Goal: Use online tool/utility: Use online tool/utility

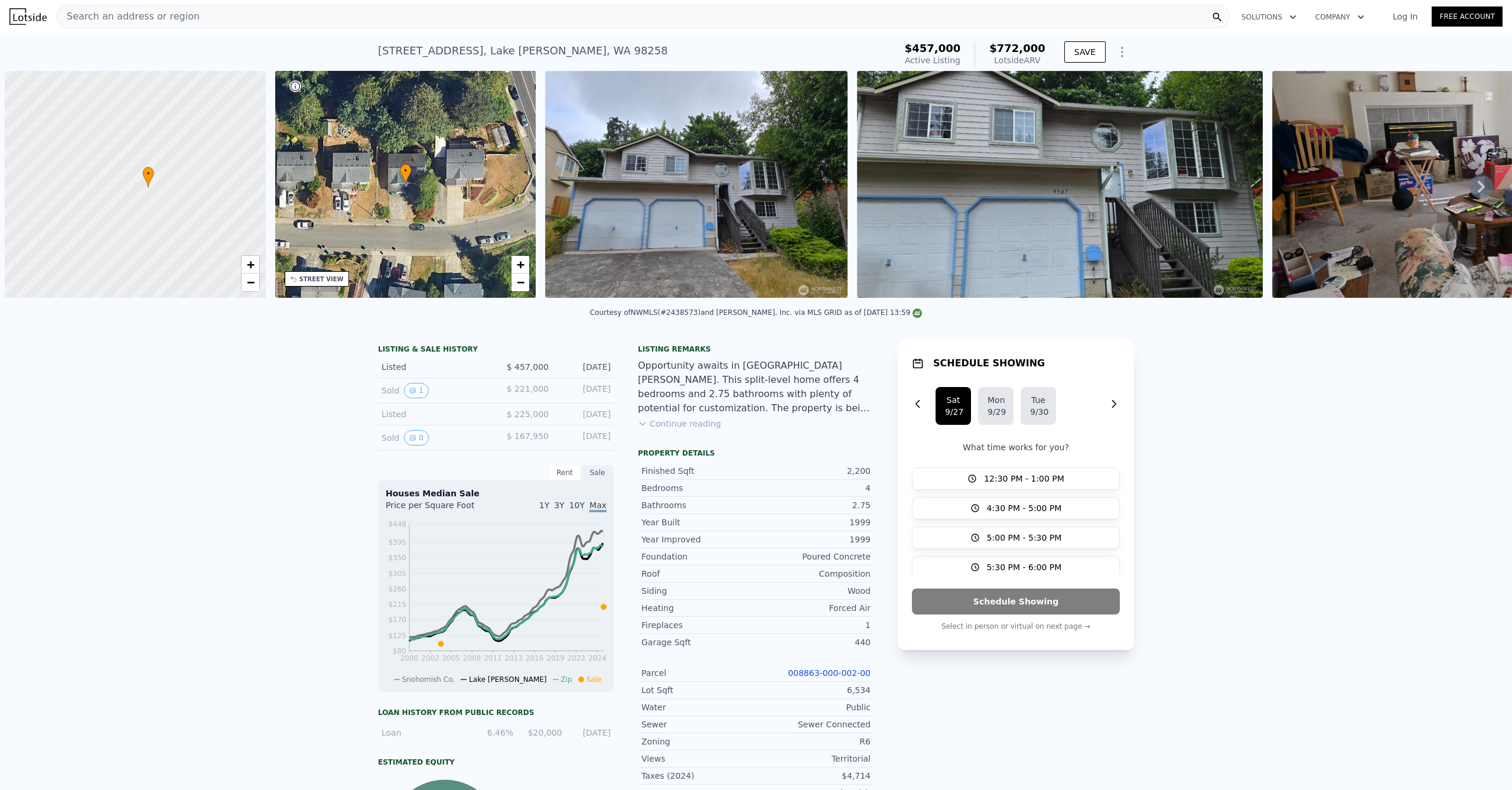
scroll to position [0, 4]
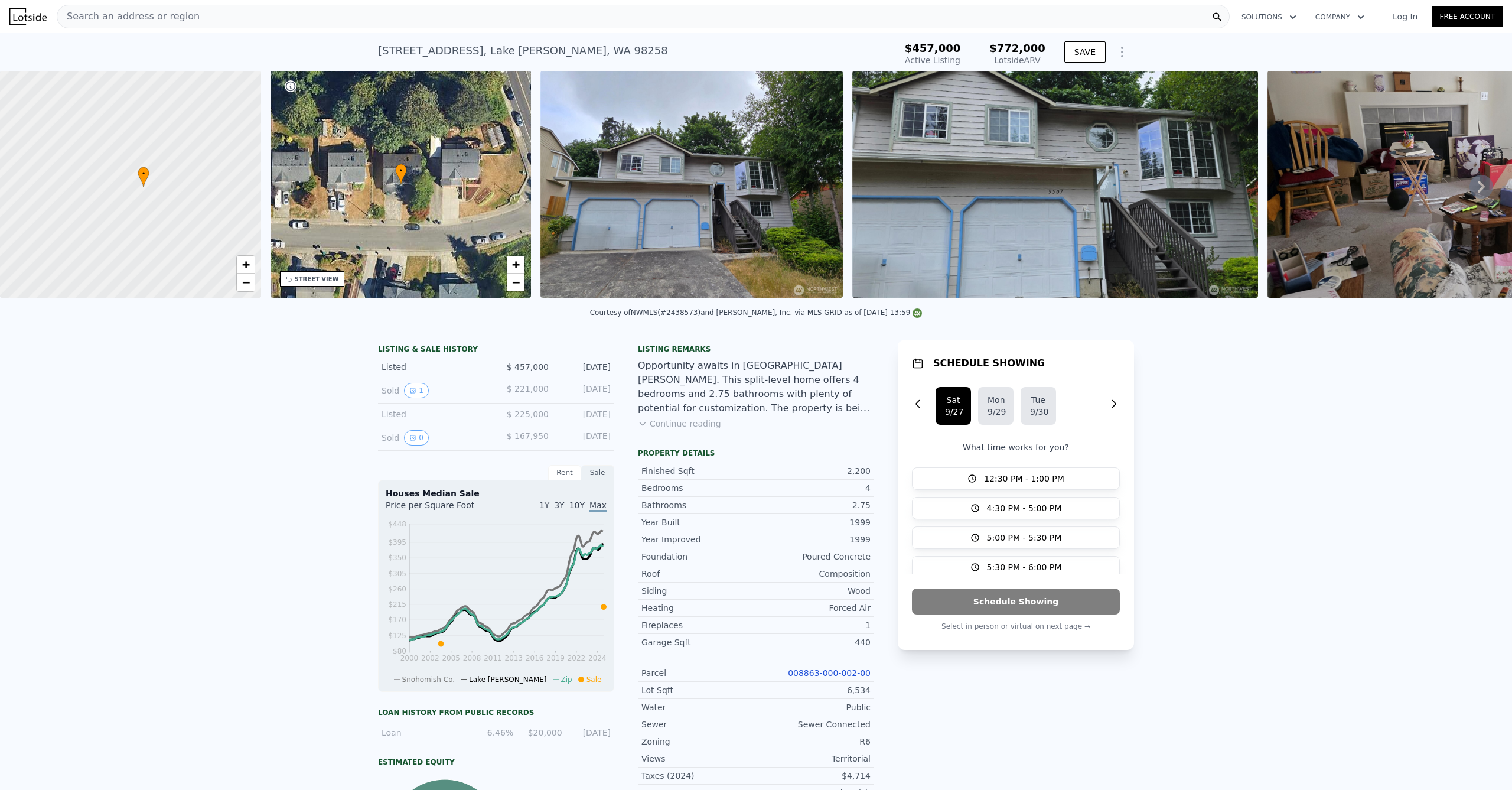
click at [348, 22] on div "Search an address or region" at bounding box center [643, 16] width 1173 height 23
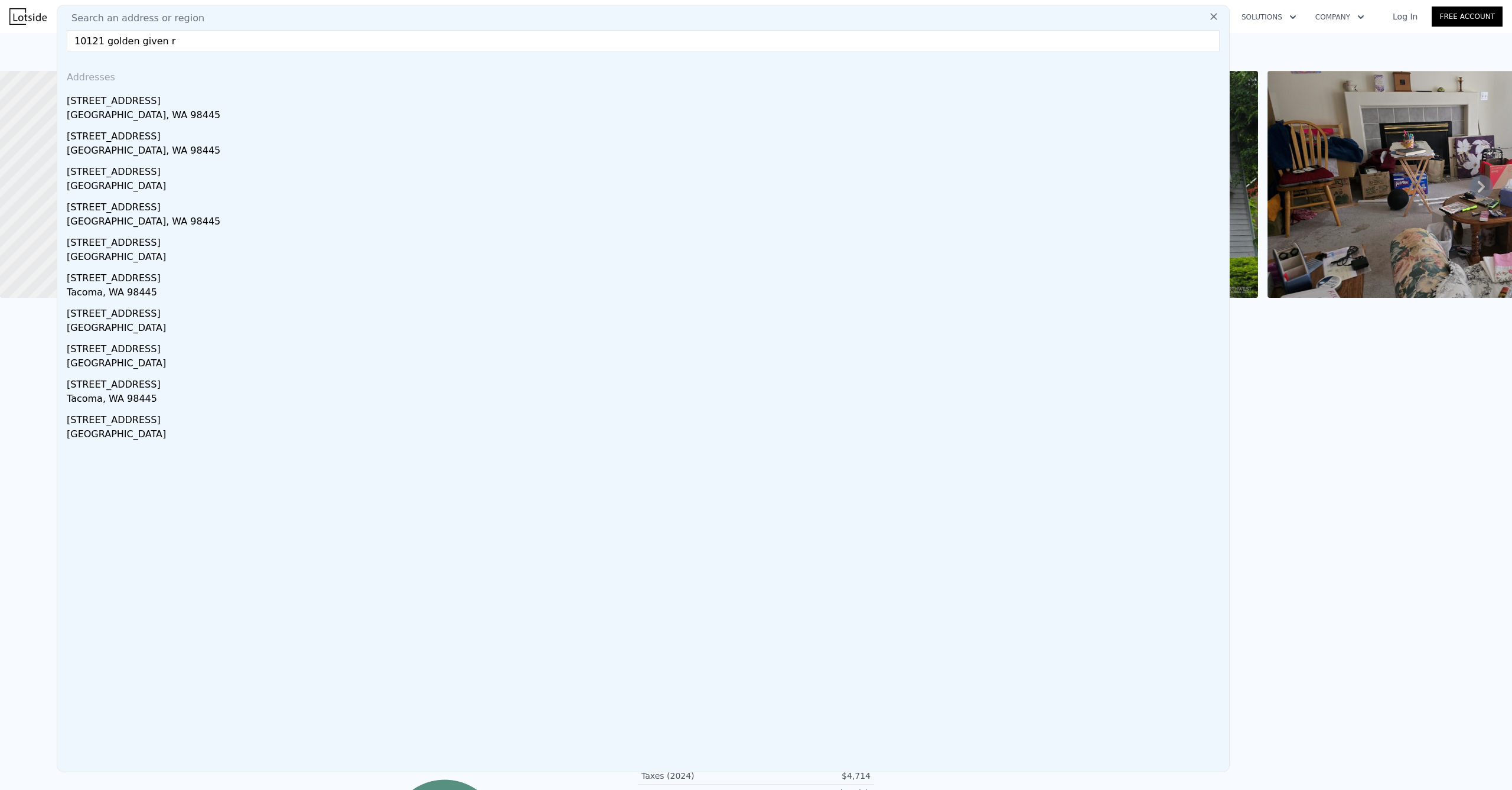
type input "[STREET_ADDRESS]"
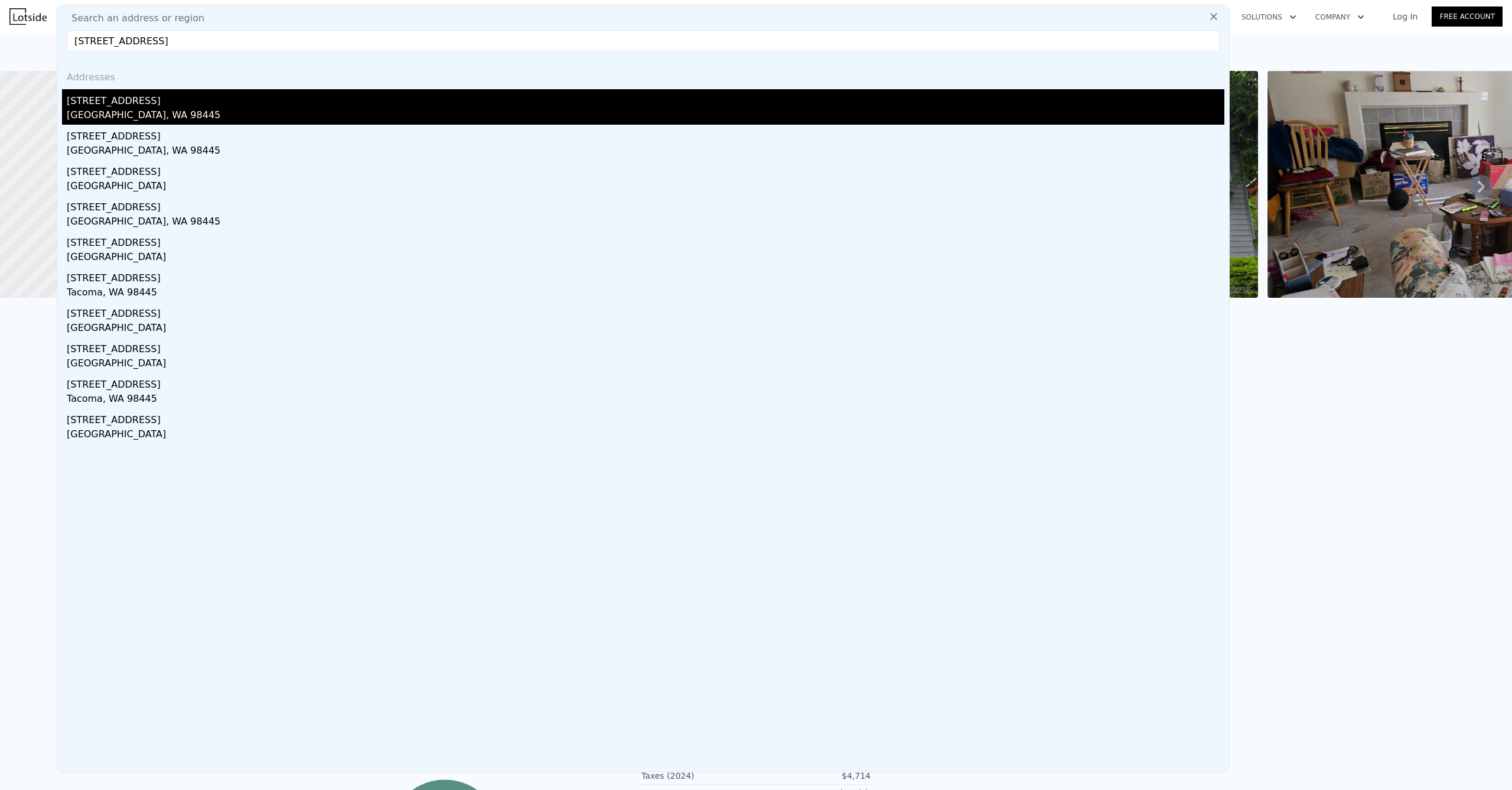
click at [182, 110] on div "[GEOGRAPHIC_DATA], WA 98445" at bounding box center [646, 116] width 1157 height 16
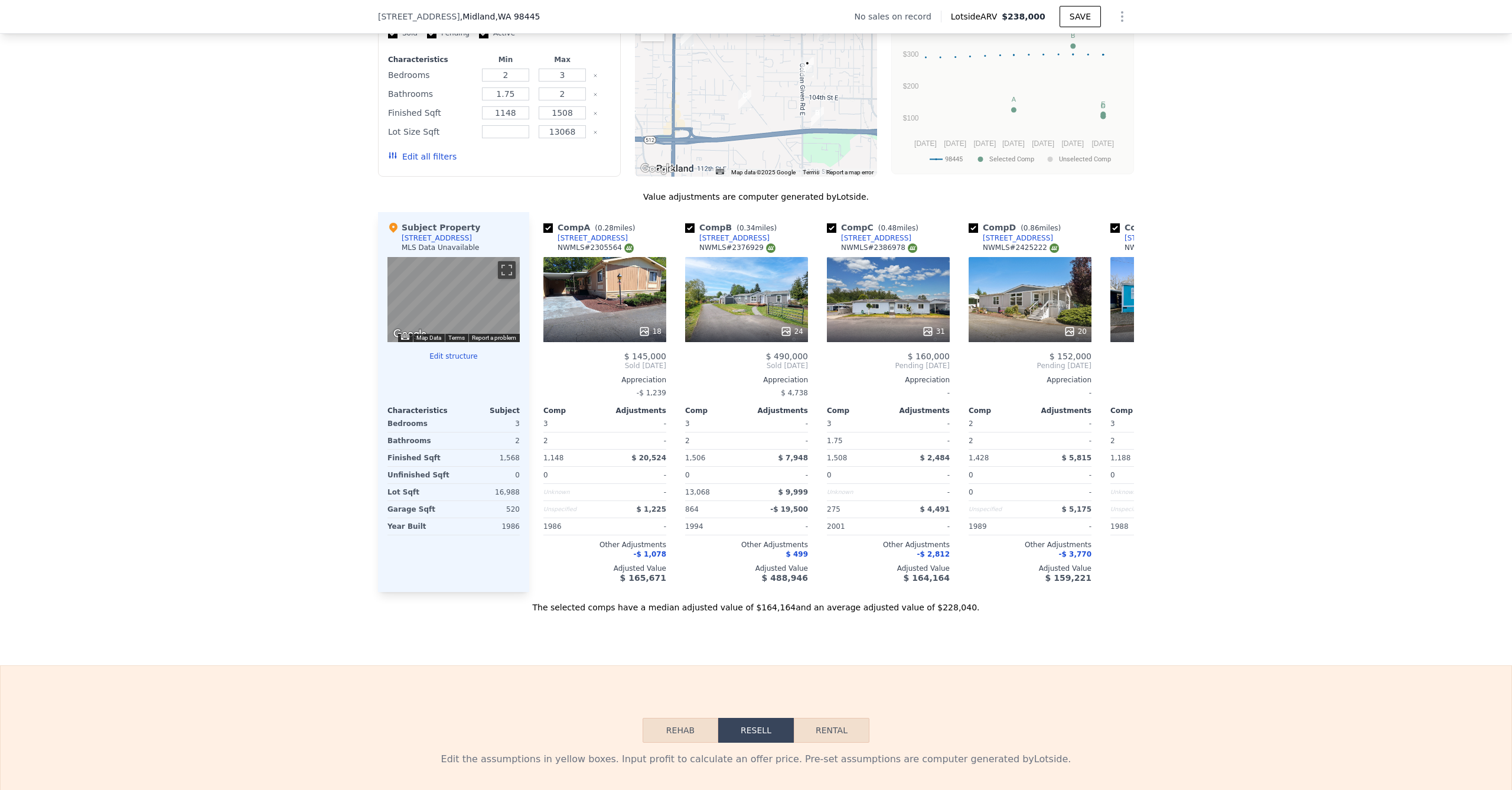
scroll to position [1598, 0]
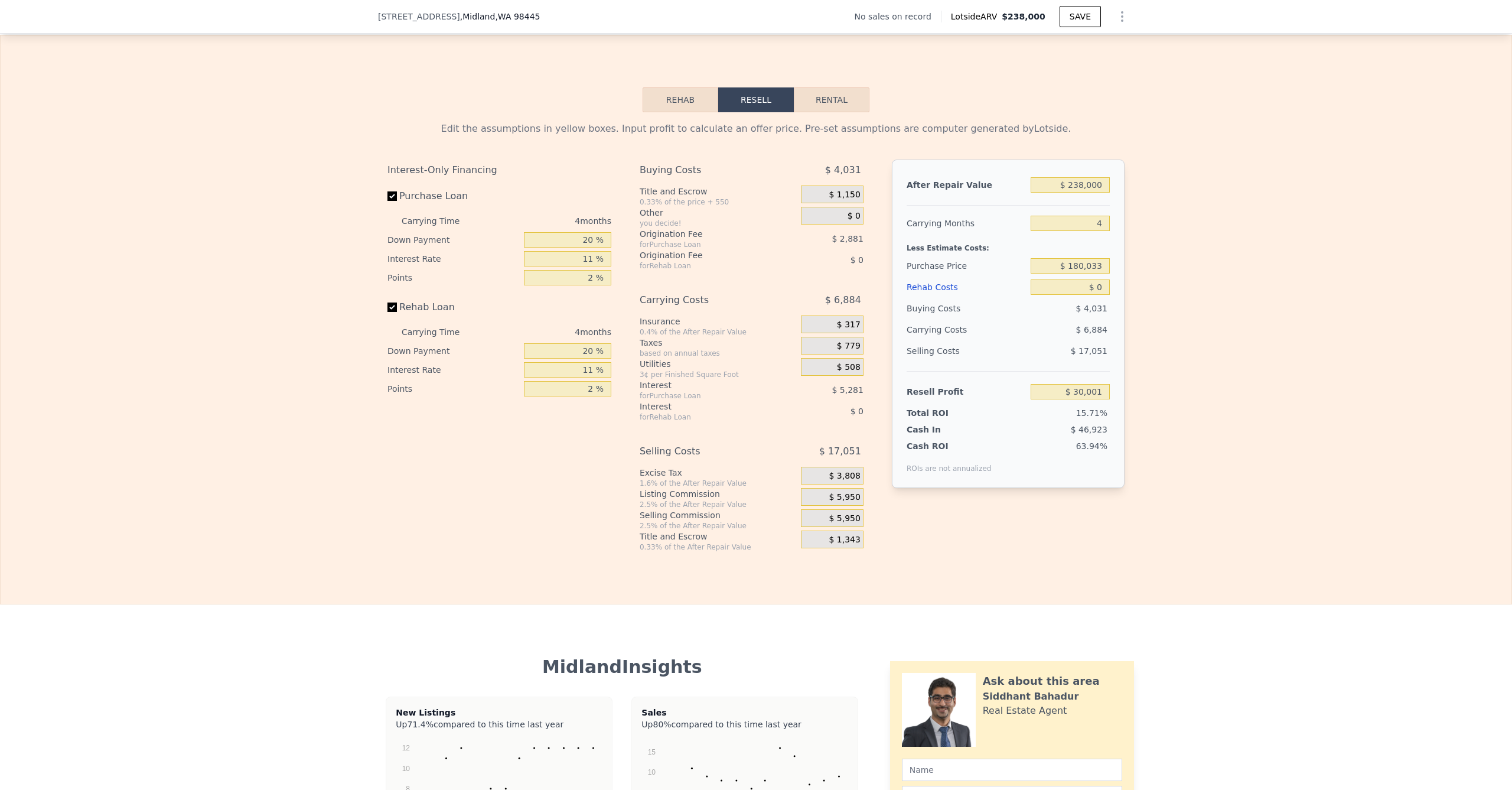
click at [1070, 195] on div "$ 238,000" at bounding box center [1070, 185] width 79 height 21
click at [1069, 193] on input "$ 238,000" at bounding box center [1070, 185] width 79 height 15
type input "$ 4"
type input "-$ 191,177"
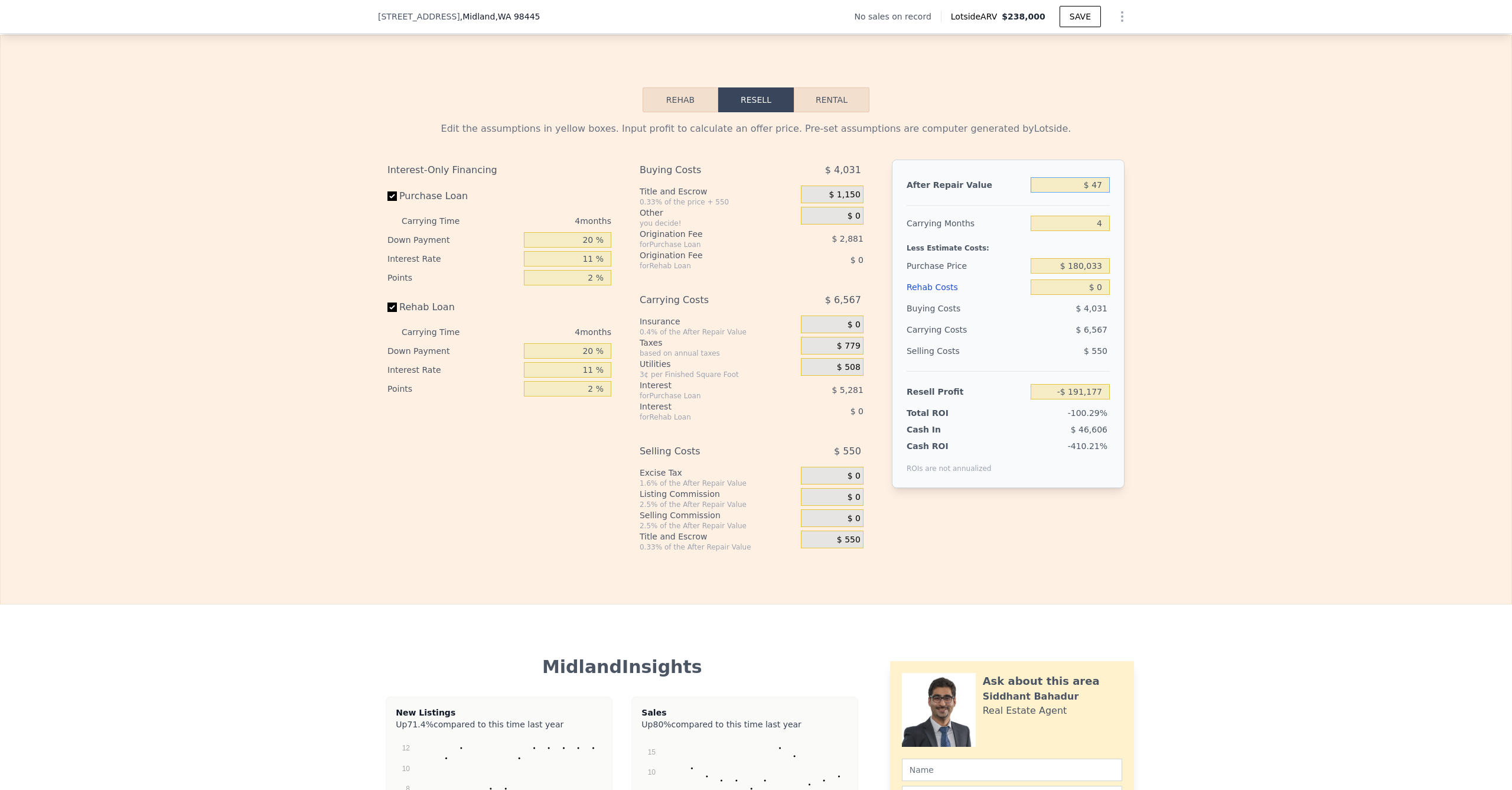
type input "$ 475"
type input "-$ 191,137"
type input "$ 4,759"
type input "-$ 186,758"
type input "$ 475,909"
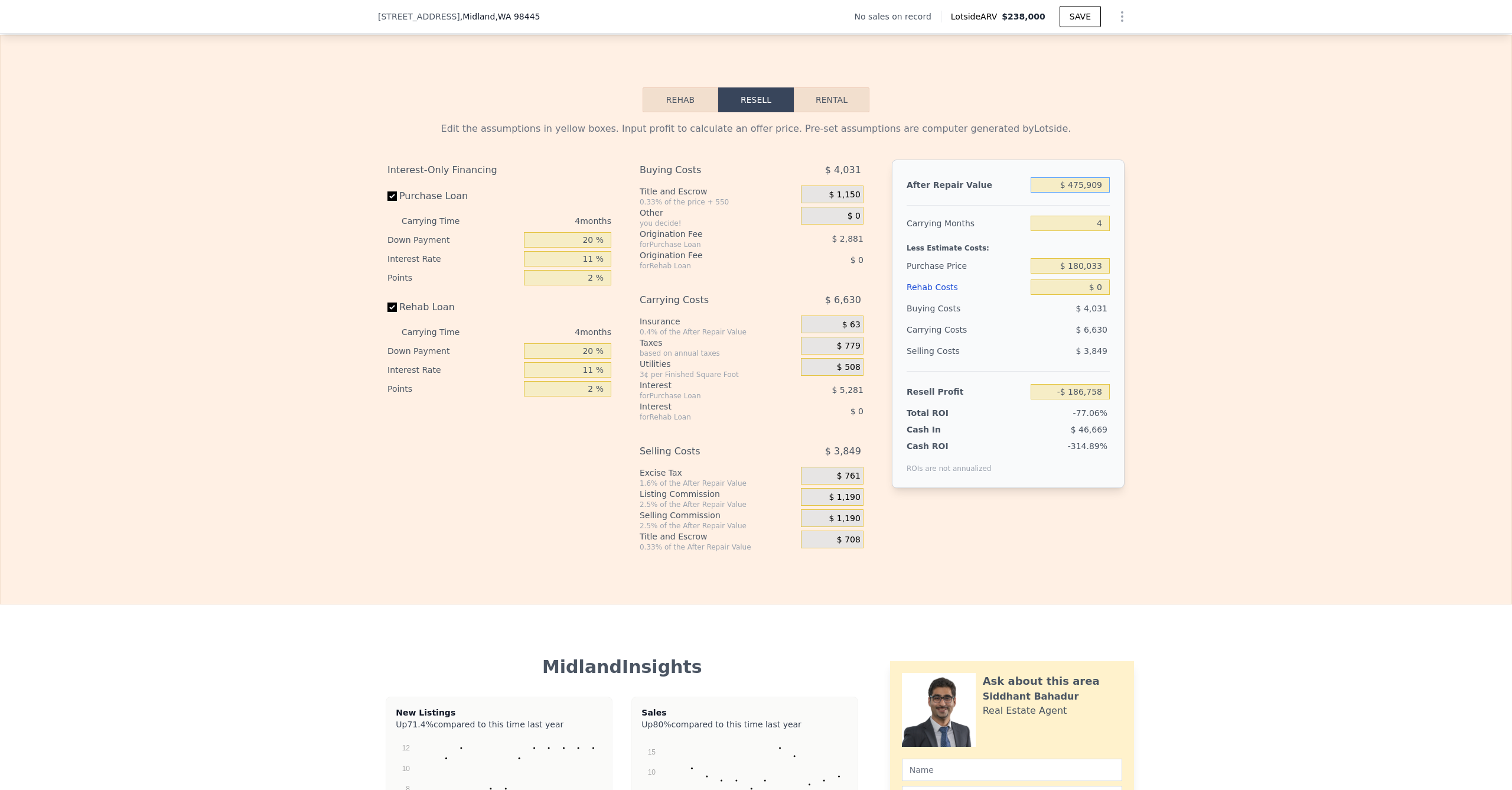
type input "$ 251,097"
type input "$ 47,590"
type input "-$ 146,953"
type input "$ 4,759"
type input "-$ 186,758"
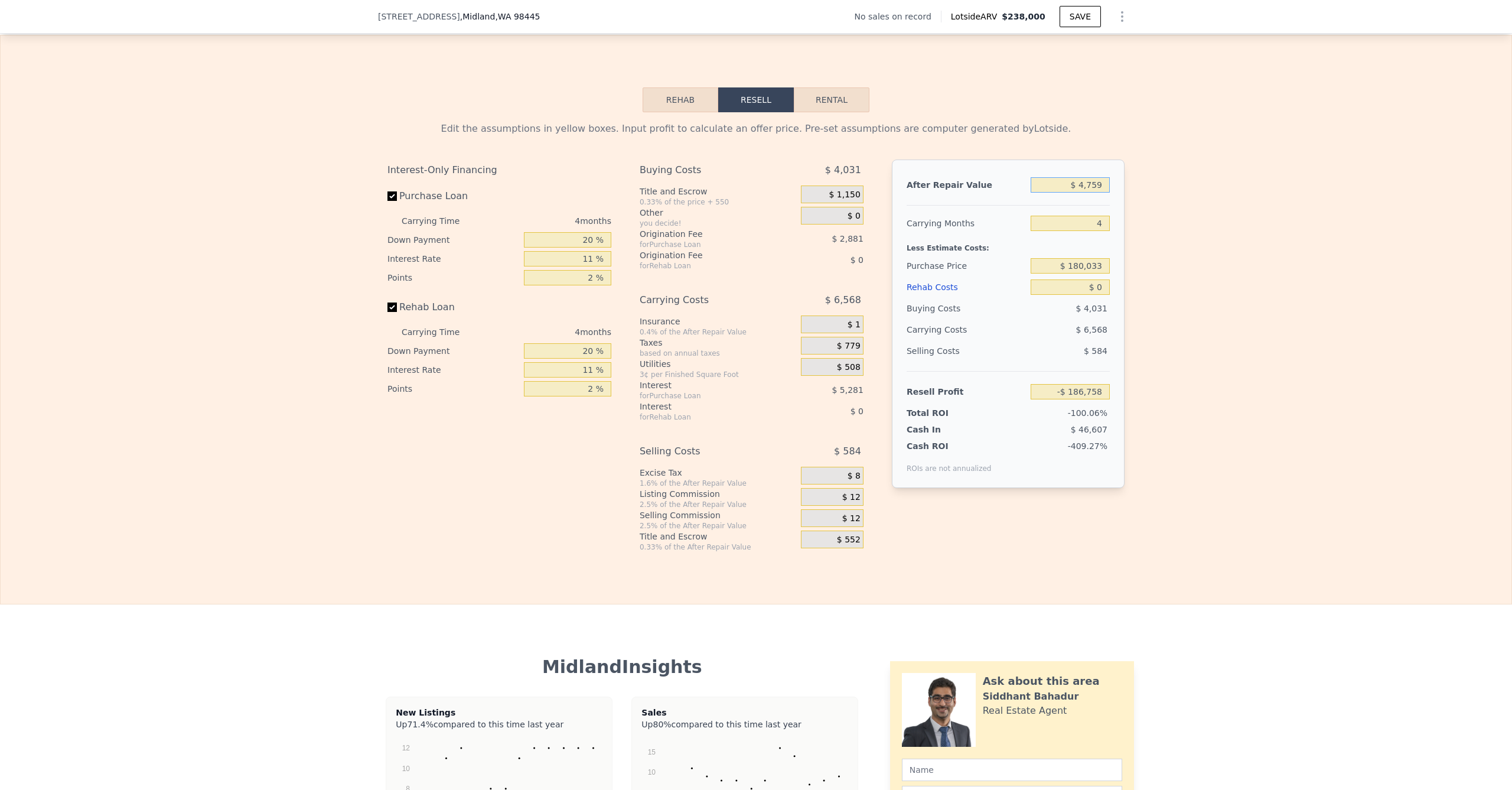
type input "$ 475"
type input "-$ 190,741"
type input "$ 4,750"
type input "-$ 186,767"
type input "$ 47,500"
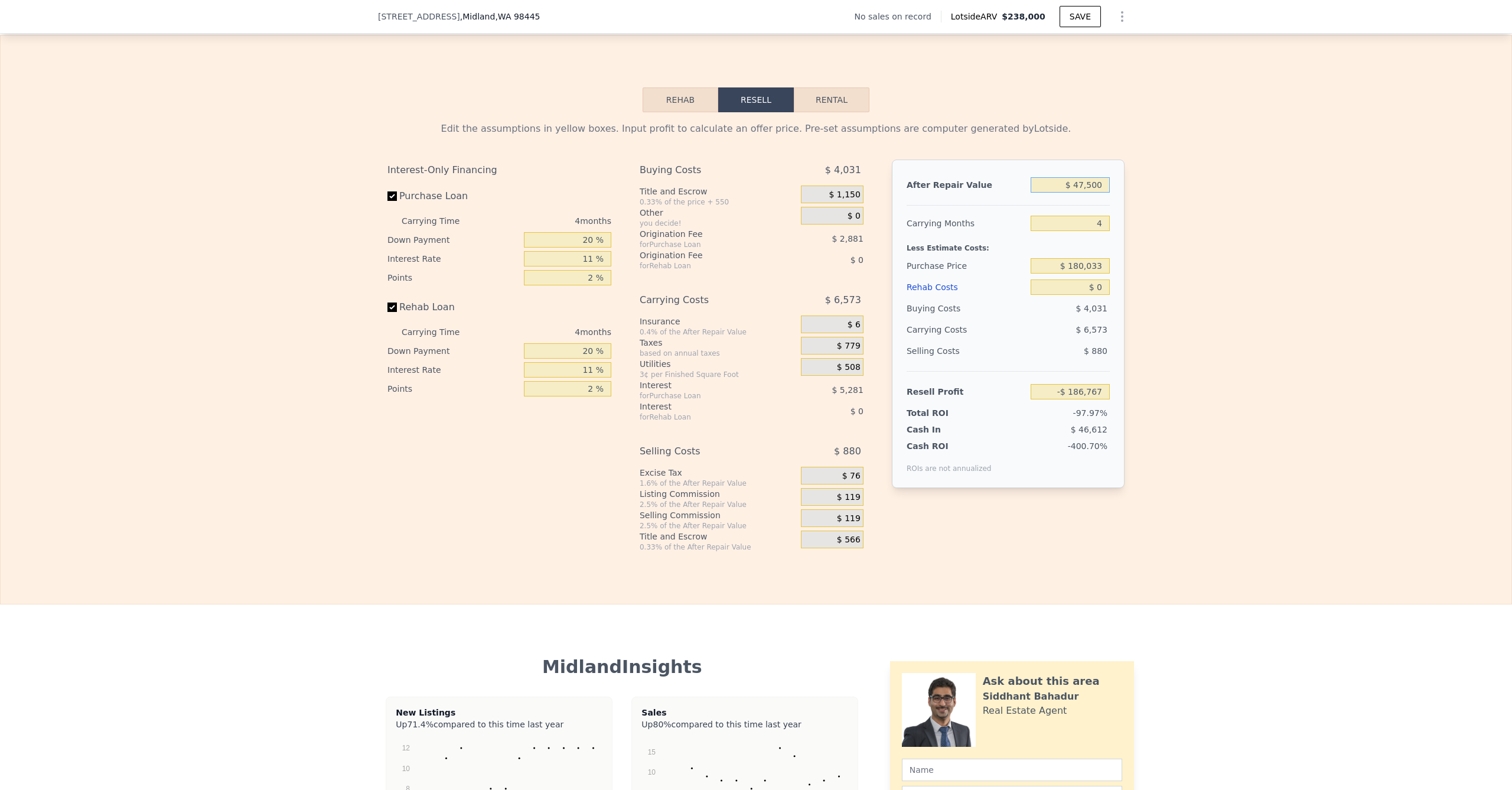
type input "-$ 147,038"
type input "$ 475,000"
type input "$ 250,254"
click at [1073, 273] on input "$ 180,033" at bounding box center [1070, 265] width 79 height 15
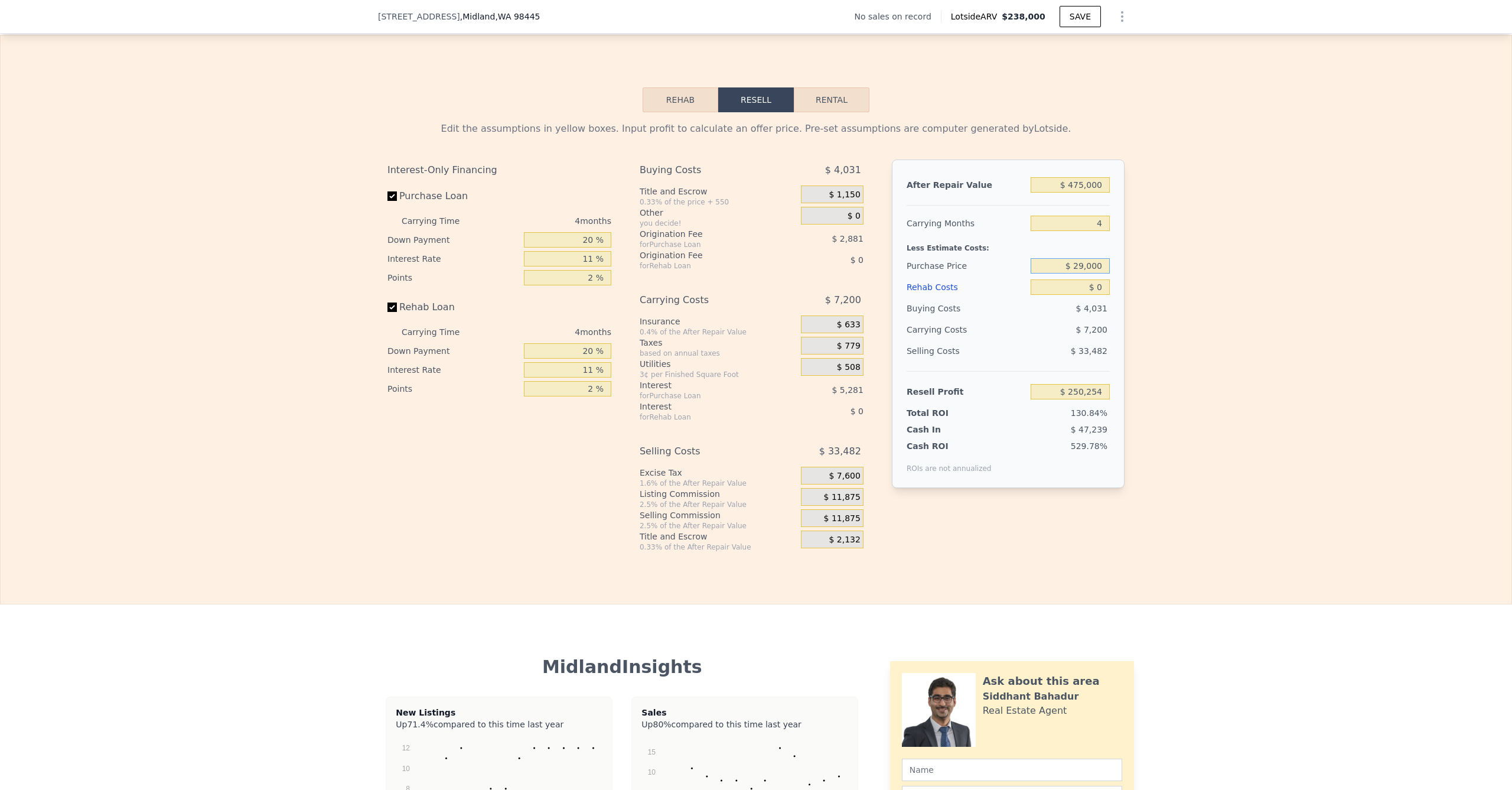
type input "$ 290,000"
type input "$ 134,934"
click at [1080, 295] on input "$ 0" at bounding box center [1070, 287] width 79 height 15
click at [1181, 320] on div "Edit the assumptions in yellow boxes. Input profit to calculate an offer price.…" at bounding box center [756, 331] width 1511 height 440
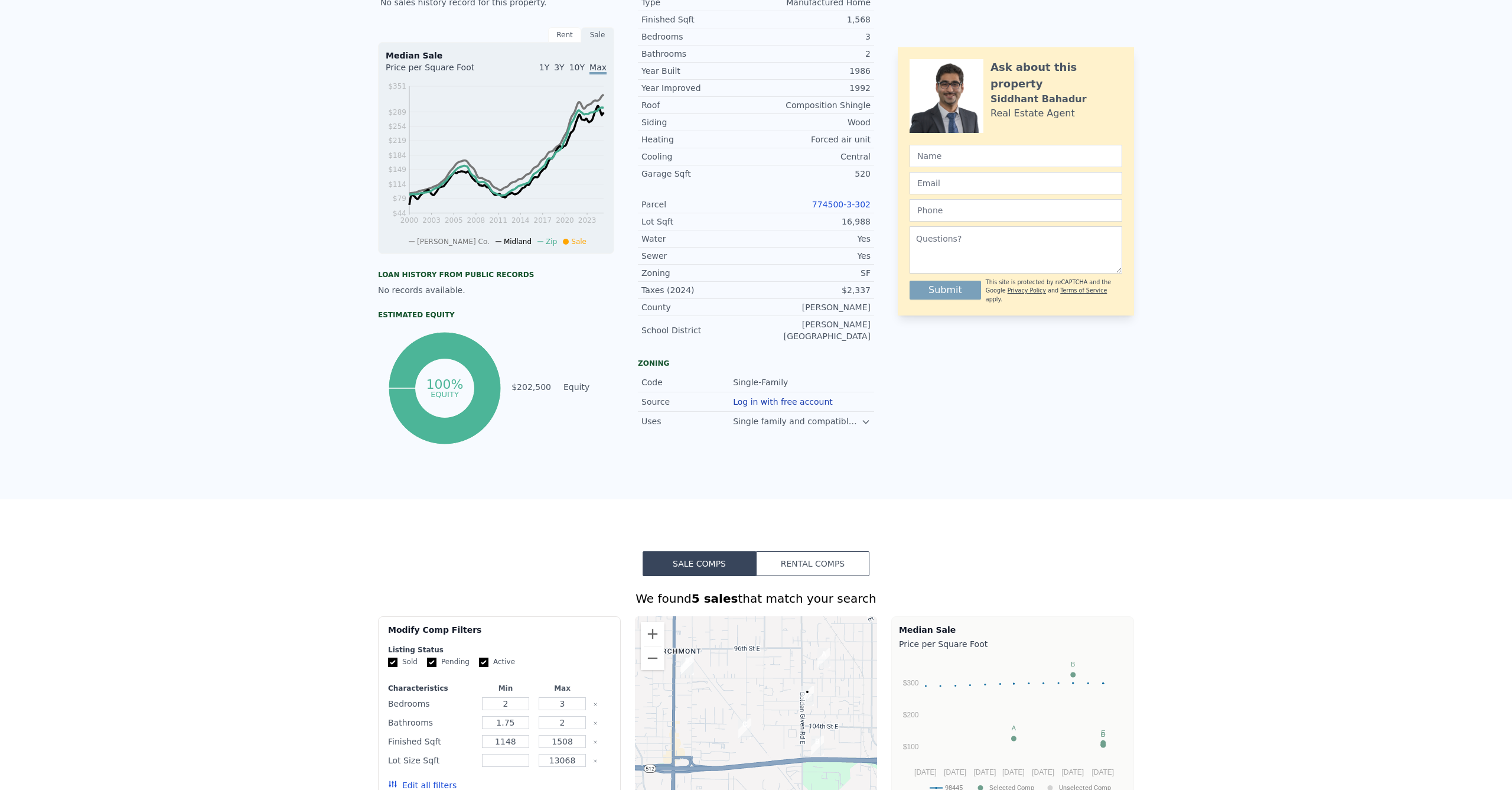
scroll to position [0, 0]
